Goal: Information Seeking & Learning: Learn about a topic

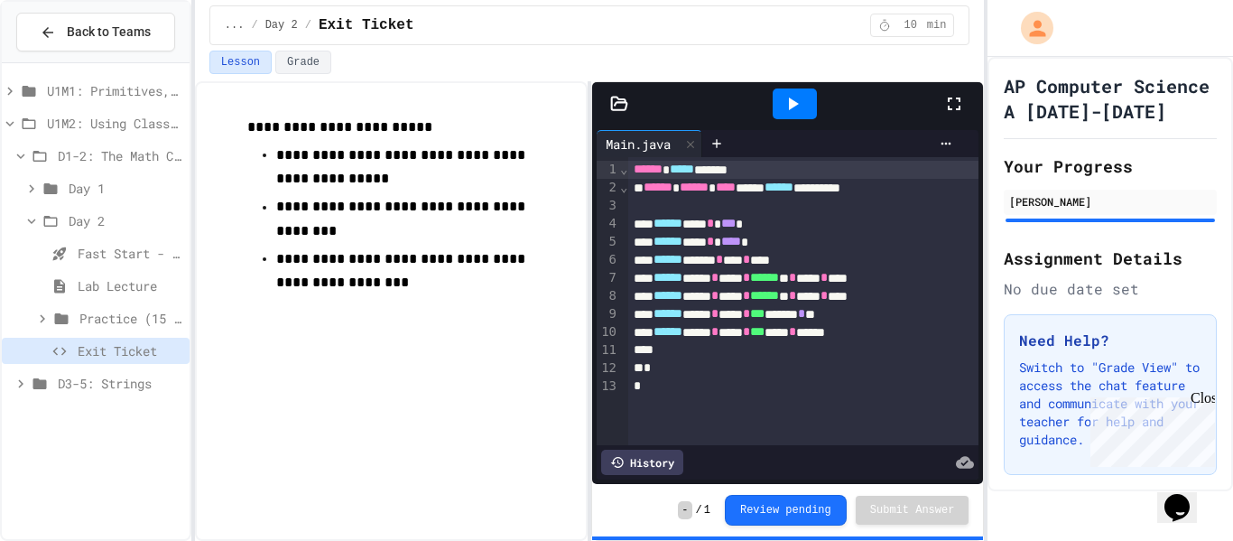
click at [20, 381] on icon at bounding box center [20, 383] width 5 height 8
click at [32, 415] on icon at bounding box center [31, 416] width 5 height 8
click at [106, 479] on span "Exit Ticket" at bounding box center [130, 480] width 105 height 19
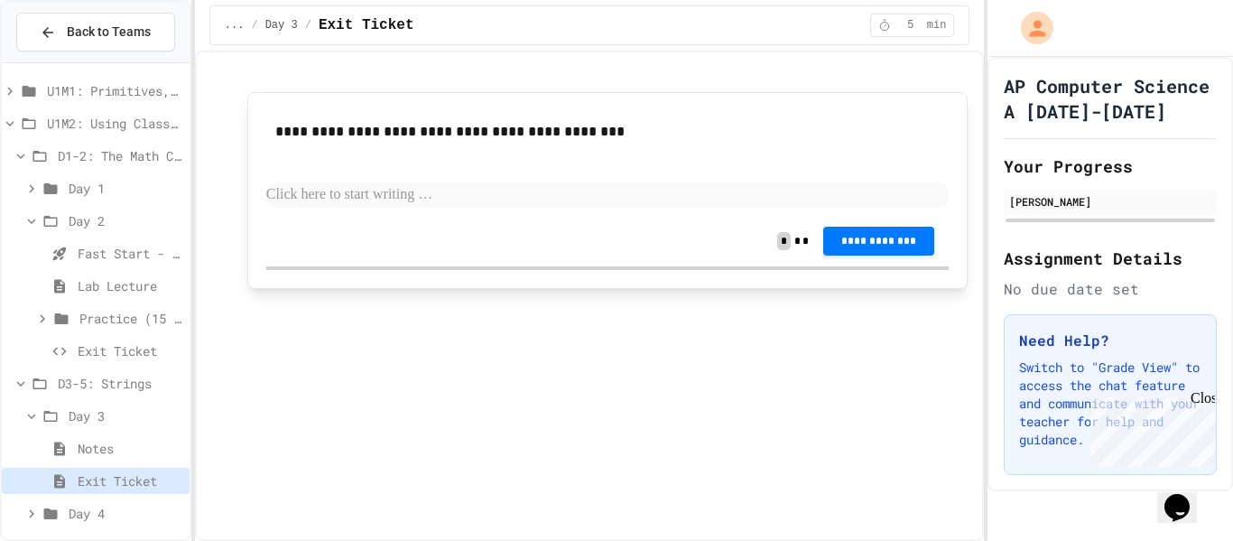
click at [394, 193] on p at bounding box center [607, 194] width 683 height 23
click at [868, 251] on button "**********" at bounding box center [878, 239] width 111 height 29
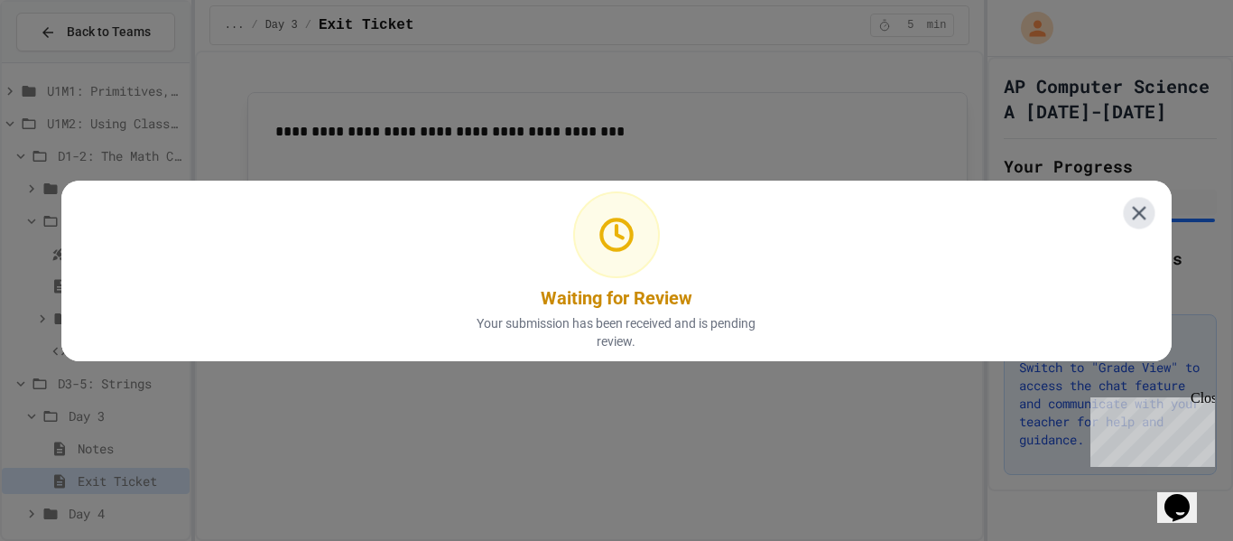
click at [1143, 211] on icon at bounding box center [1139, 211] width 23 height 23
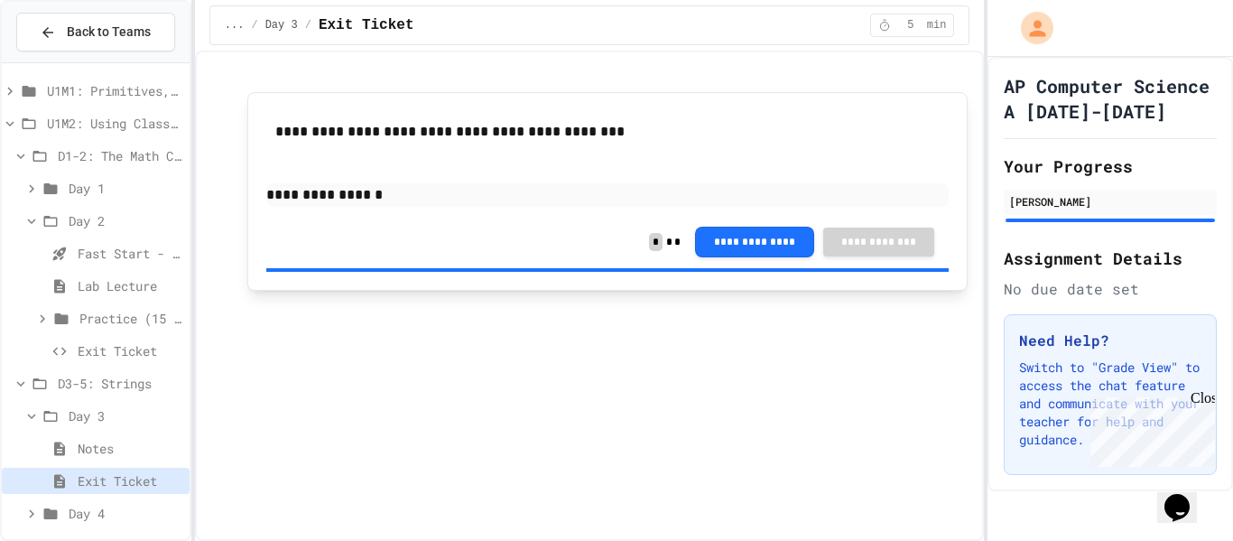
click at [33, 511] on icon at bounding box center [31, 514] width 16 height 16
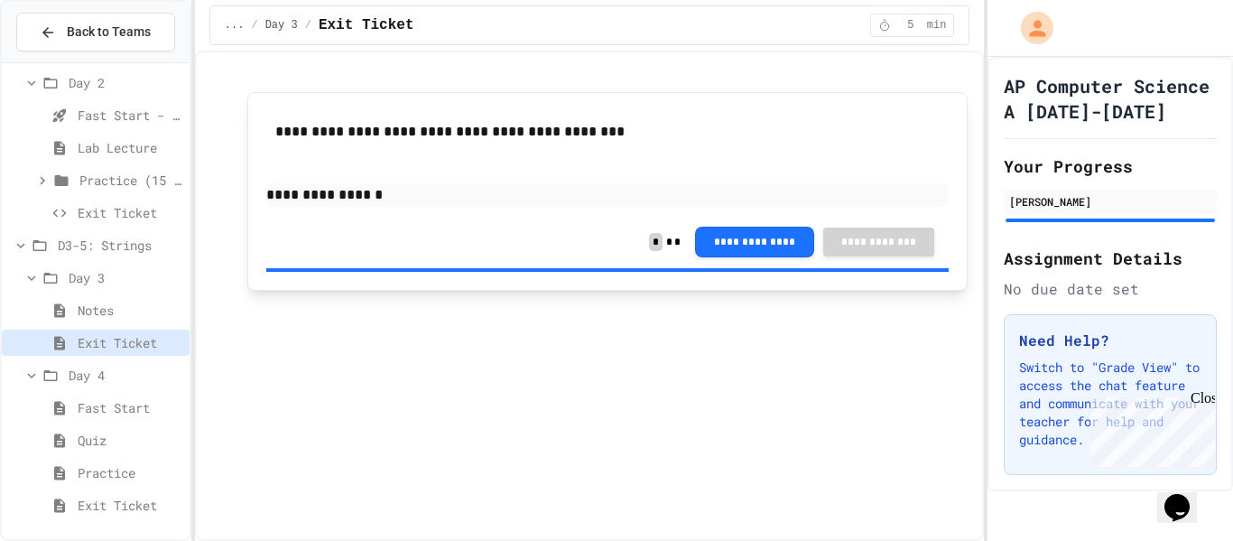
click at [108, 414] on span "Fast Start" at bounding box center [130, 407] width 105 height 19
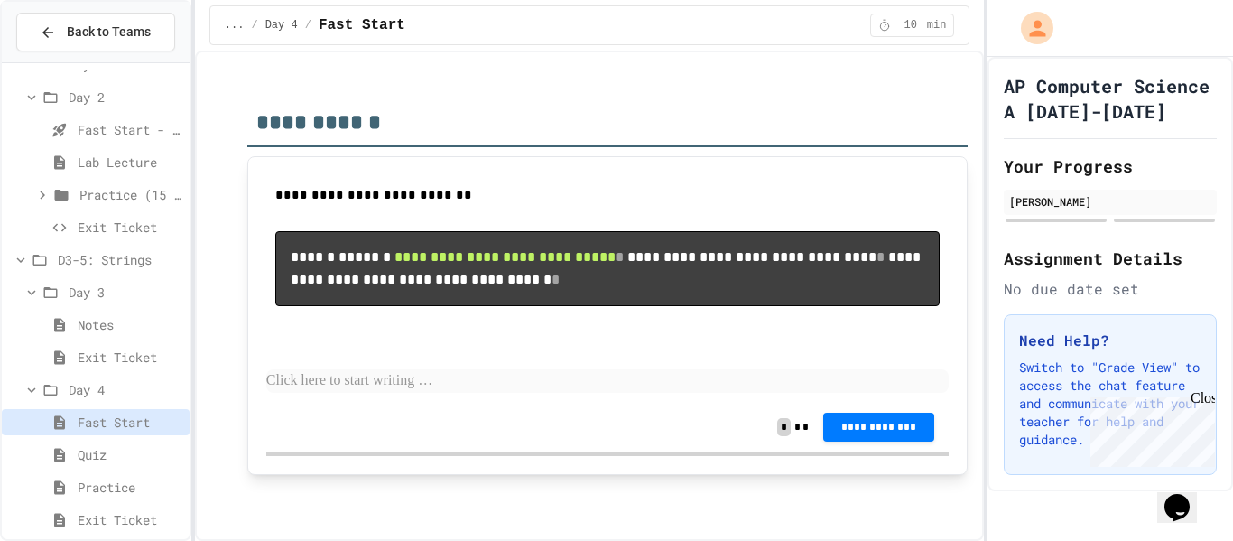
click at [104, 324] on span "Notes" at bounding box center [130, 324] width 105 height 19
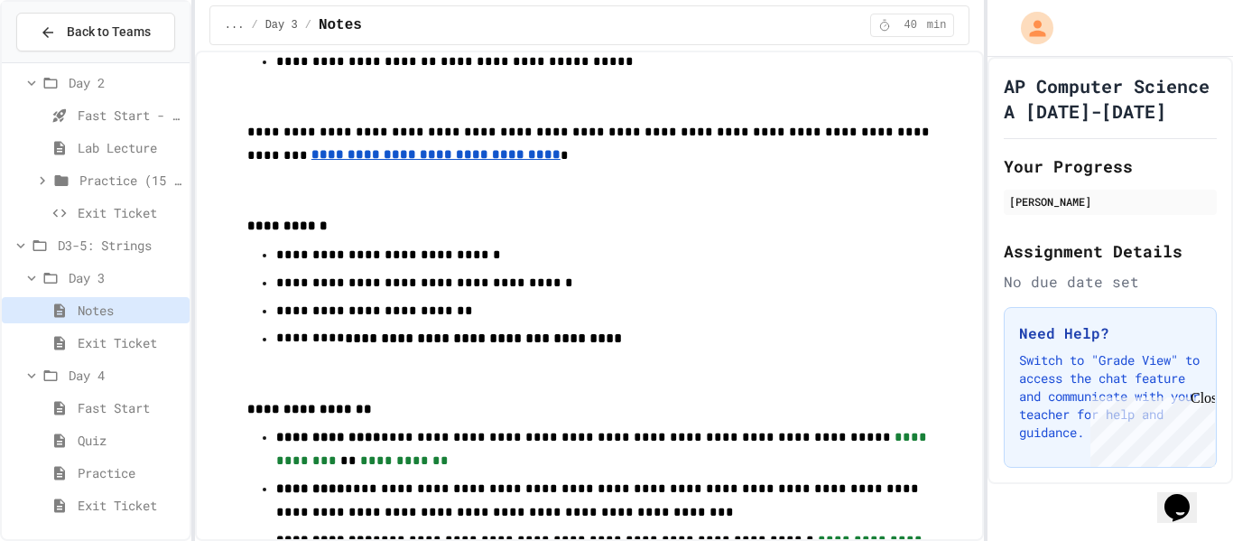
scroll to position [1350, 0]
